Goal: Information Seeking & Learning: Understand process/instructions

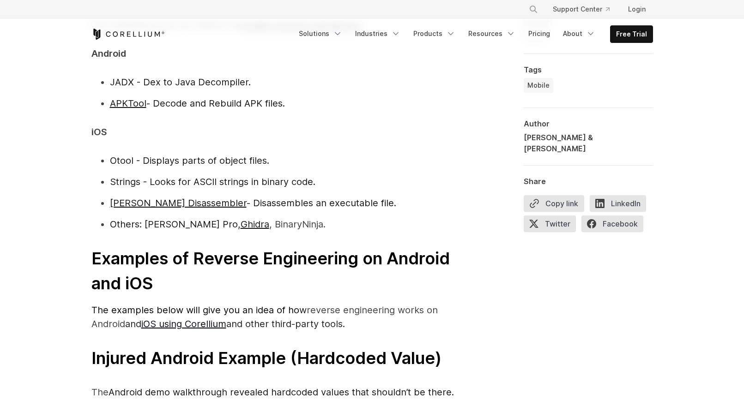
scroll to position [1344, 0]
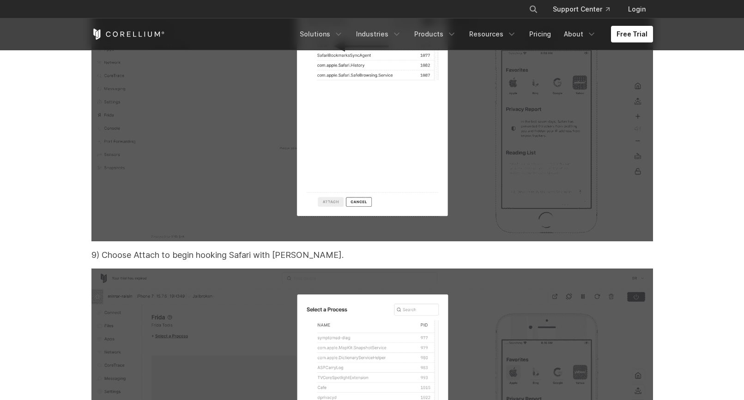
scroll to position [16965, 0]
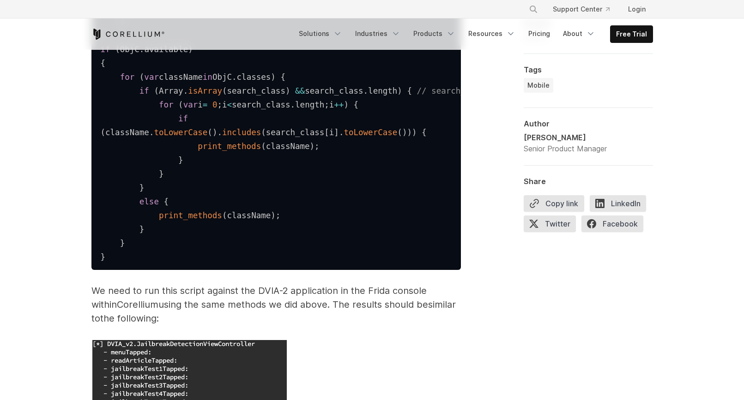
scroll to position [2248, 0]
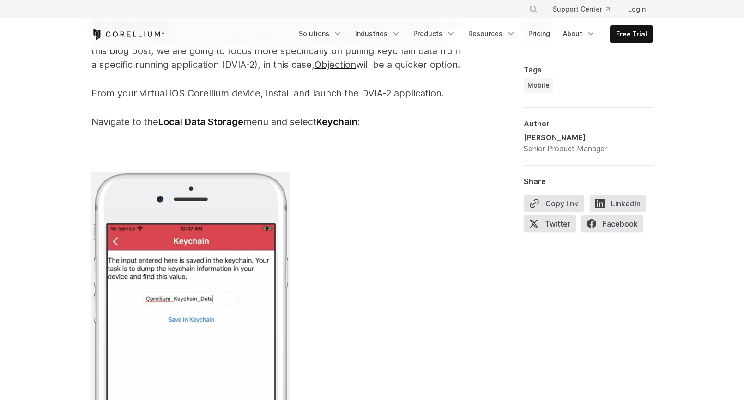
scroll to position [1101, 0]
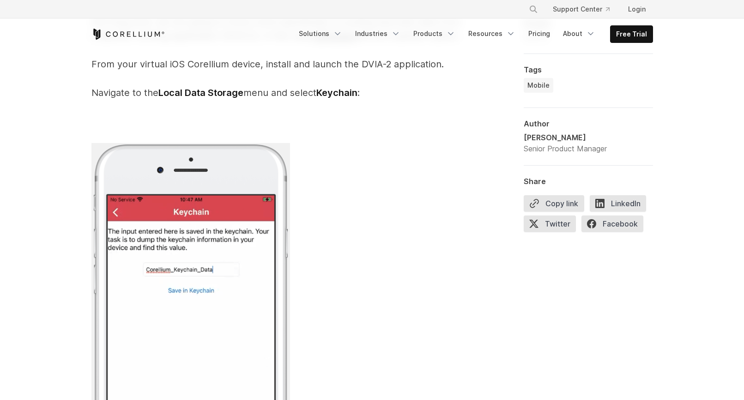
drag, startPoint x: 262, startPoint y: 77, endPoint x: 437, endPoint y: 73, distance: 174.5
click at [437, 71] on p "From your virtual iOS Corellium device, install and launch the DVIA-2 applicati…" at bounding box center [275, 64] width 369 height 14
copy p "install and launch the DVIA-2 application"
click at [131, 100] on p "Navigate to the Local Data Storage menu and select Keychain :" at bounding box center [275, 93] width 369 height 14
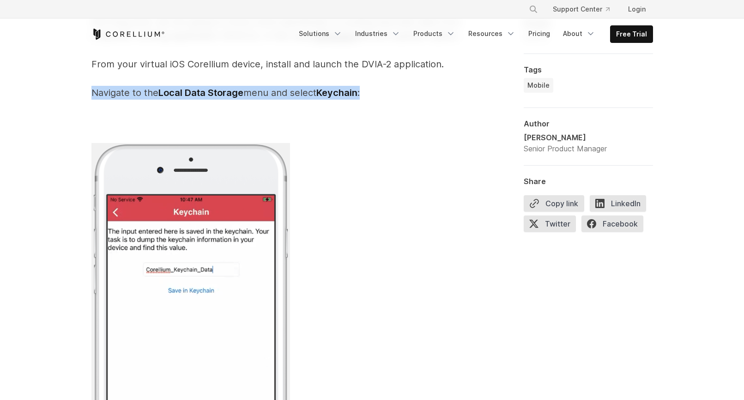
drag, startPoint x: 91, startPoint y: 104, endPoint x: 365, endPoint y: 108, distance: 273.8
click at [365, 100] on p "Navigate to the Local Data Storage menu and select Keychain :" at bounding box center [275, 93] width 369 height 14
copy p "Navigate to the Local Data Storage menu and select Keychain :"
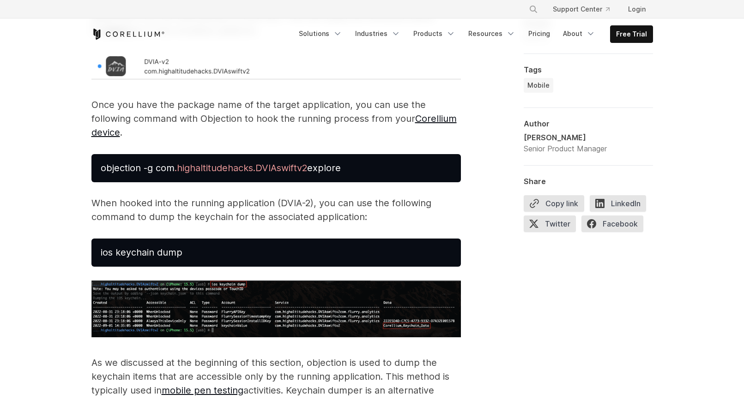
scroll to position [1784, 0]
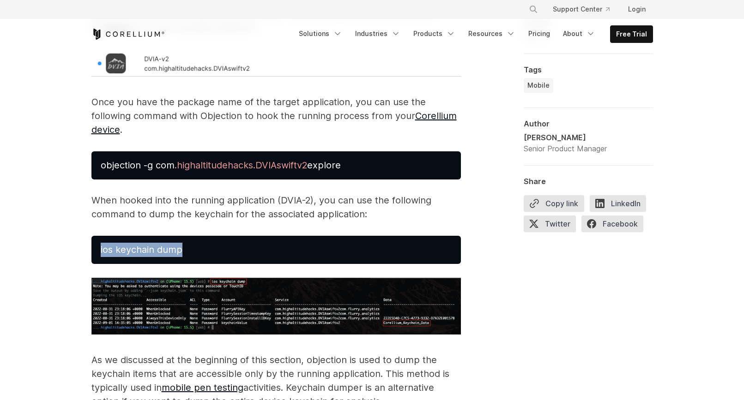
drag, startPoint x: 182, startPoint y: 265, endPoint x: 101, endPoint y: 265, distance: 81.3
click at [101, 264] on pre "ios keychain dump" at bounding box center [275, 250] width 369 height 28
copy span "ios keychain dump"
click at [349, 180] on pre "objection -g com .highaltitudehacks.DVIAswiftv2 explore" at bounding box center [275, 165] width 369 height 28
drag, startPoint x: 348, startPoint y: 181, endPoint x: 99, endPoint y: 181, distance: 248.9
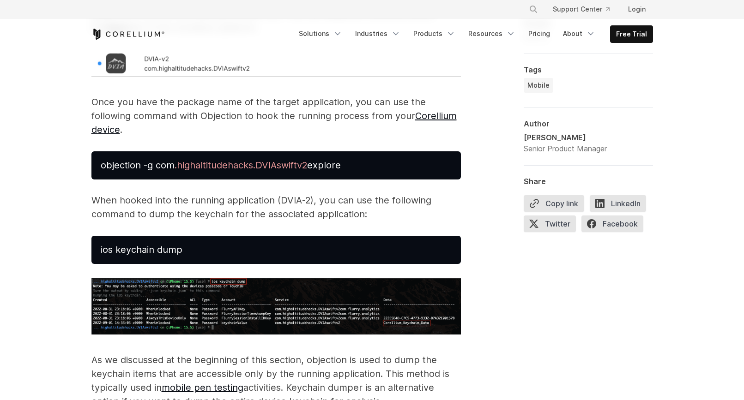
click at [99, 180] on pre "objection -g com .highaltitudehacks.DVIAswiftv2 explore" at bounding box center [275, 165] width 369 height 28
copy span "objection -g com .highaltitudehacks.DVIAswiftv2 explore"
drag, startPoint x: 185, startPoint y: 266, endPoint x: 99, endPoint y: 265, distance: 86.3
click at [99, 264] on pre "ios keychain dump" at bounding box center [275, 250] width 369 height 28
copy span "ios keychain dump"
